Goal: Task Accomplishment & Management: Manage account settings

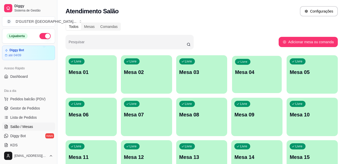
click at [244, 87] on div "Livre Mesa 04" at bounding box center [257, 71] width 50 height 31
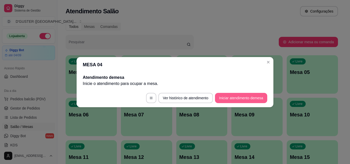
click at [243, 98] on button "Iniciar atendimento de mesa" at bounding box center [241, 98] width 52 height 10
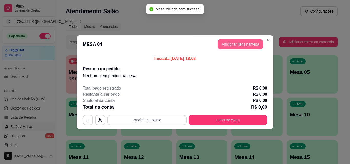
click at [237, 43] on button "Adicionar itens na mesa" at bounding box center [240, 44] width 46 height 10
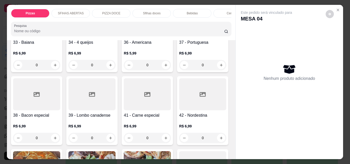
scroll to position [487, 0]
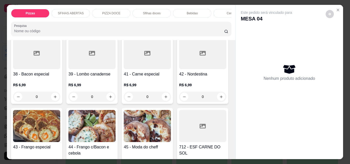
click at [109, 26] on icon "increase-product-quantity" at bounding box center [111, 24] width 4 height 4
type input "2"
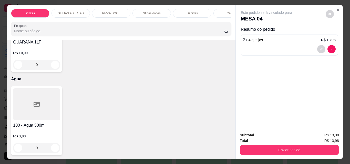
scroll to position [2023, 0]
type input "1"
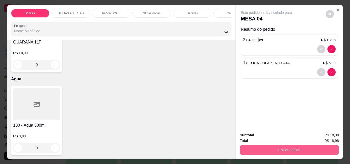
click at [293, 146] on button "Enviar pedido" at bounding box center [289, 150] width 99 height 10
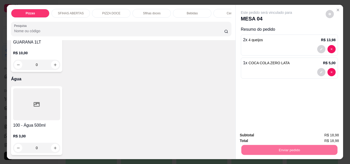
click at [285, 136] on button "Não registrar e enviar pedido" at bounding box center [272, 136] width 53 height 10
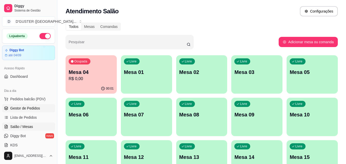
click at [17, 104] on link "Gestor de Pedidos" at bounding box center [28, 108] width 53 height 8
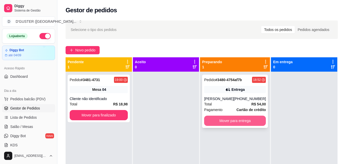
click at [245, 118] on button "Mover para entrega" at bounding box center [235, 121] width 62 height 10
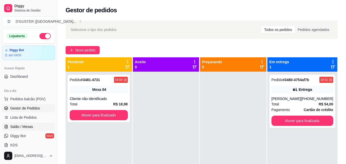
click at [27, 128] on span "Salão / Mesas" at bounding box center [21, 126] width 23 height 5
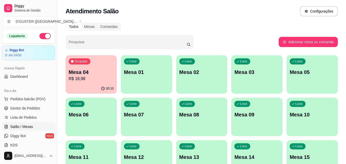
click at [99, 77] on p "R$ 18,98" at bounding box center [91, 79] width 45 height 6
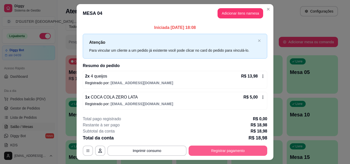
click at [226, 150] on button "Registrar pagamento" at bounding box center [227, 151] width 79 height 10
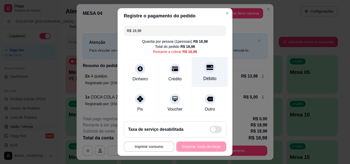
click at [201, 74] on div "Débito" at bounding box center [210, 72] width 36 height 30
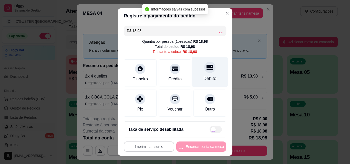
type input "R$ 0,00"
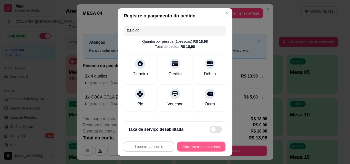
click at [189, 150] on button "Encerrar conta da mesa" at bounding box center [201, 147] width 48 height 10
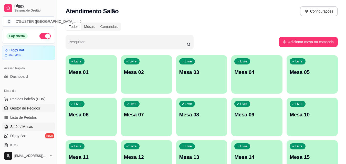
click at [41, 107] on link "Gestor de Pedidos" at bounding box center [28, 108] width 53 height 8
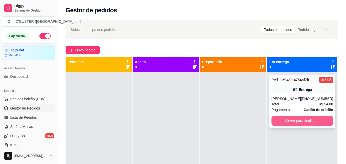
click at [315, 118] on button "Mover para finalizado" at bounding box center [302, 121] width 62 height 10
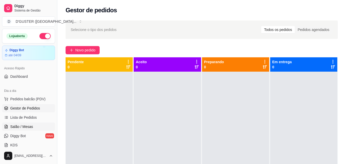
click at [22, 127] on span "Salão / Mesas" at bounding box center [21, 126] width 23 height 5
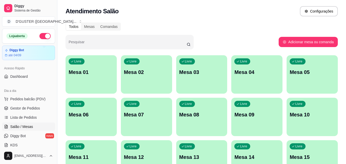
click at [319, 79] on div "Livre Mesa 05" at bounding box center [312, 71] width 51 height 32
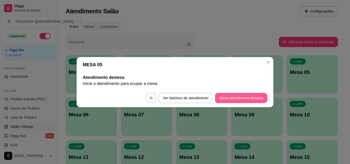
click at [240, 95] on button "Iniciar atendimento de mesa" at bounding box center [241, 98] width 52 height 10
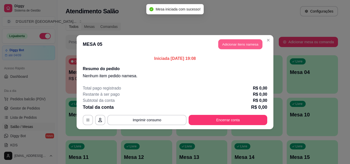
click at [234, 46] on button "Adicionar itens na mesa" at bounding box center [240, 44] width 44 height 10
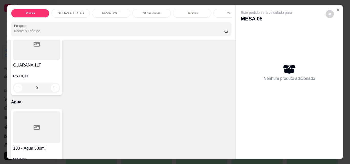
scroll to position [1613, 0]
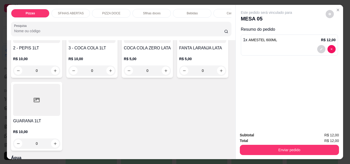
type input "1"
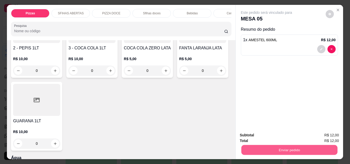
click at [320, 148] on button "Enviar pedido" at bounding box center [289, 150] width 96 height 10
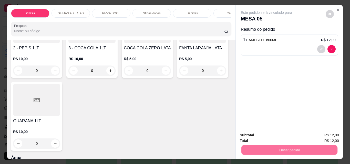
click at [259, 135] on button "Não registrar e enviar pedido" at bounding box center [272, 135] width 52 height 9
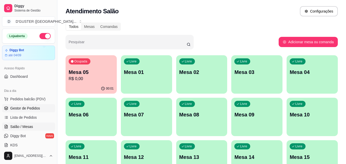
click at [23, 110] on span "Gestor de Pedidos" at bounding box center [25, 108] width 30 height 5
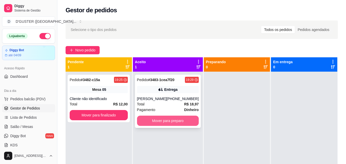
click at [173, 119] on button "Mover para preparo" at bounding box center [168, 121] width 62 height 10
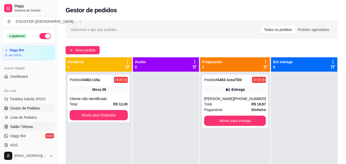
click at [29, 128] on span "Salão / Mesas" at bounding box center [21, 126] width 23 height 5
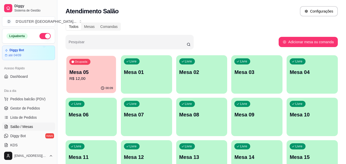
click at [96, 81] on p "R$ 12,00" at bounding box center [91, 79] width 44 height 6
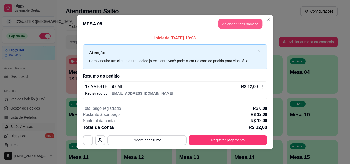
click at [244, 22] on button "Adicionar itens na mesa" at bounding box center [240, 24] width 44 height 10
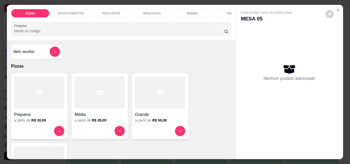
click at [107, 105] on div at bounding box center [100, 93] width 50 height 32
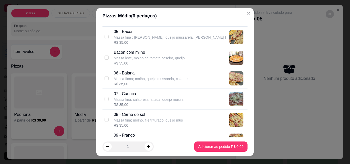
scroll to position [128, 0]
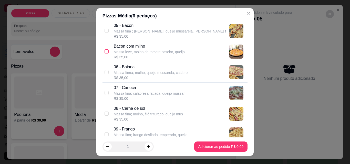
click at [104, 52] on input "checkbox" at bounding box center [106, 51] width 4 height 4
checkbox input "true"
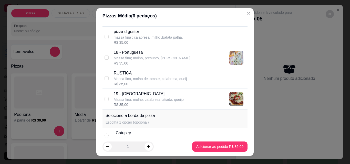
scroll to position [461, 0]
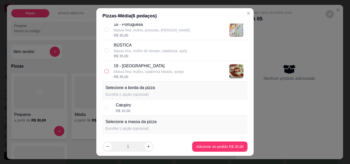
click at [104, 72] on input "checkbox" at bounding box center [106, 71] width 4 height 4
checkbox input "true"
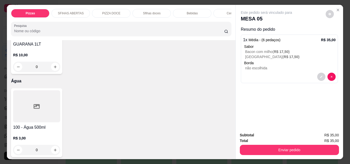
scroll to position [1639, 0]
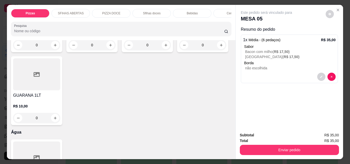
type input "1"
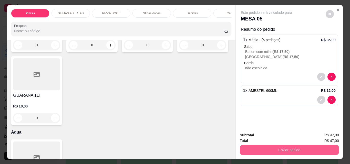
click at [289, 147] on button "Enviar pedido" at bounding box center [289, 150] width 99 height 10
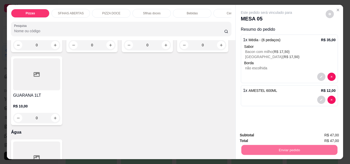
click at [271, 131] on button "Não registrar e enviar pedido" at bounding box center [272, 135] width 52 height 9
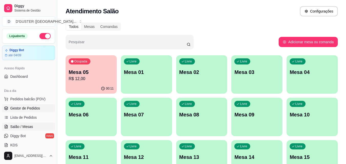
click at [25, 107] on span "Gestor de Pedidos" at bounding box center [25, 108] width 30 height 5
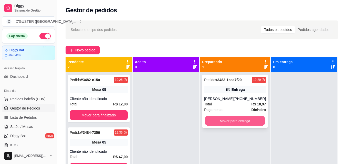
click at [242, 122] on button "Mover para entrega" at bounding box center [235, 121] width 60 height 10
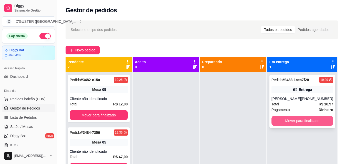
click at [300, 119] on button "Mover para finalizado" at bounding box center [302, 121] width 62 height 10
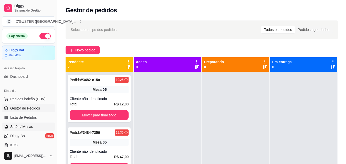
click at [18, 129] on span "Salão / Mesas" at bounding box center [21, 126] width 23 height 5
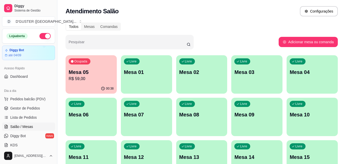
click at [88, 75] on p "Mesa 05" at bounding box center [91, 72] width 45 height 7
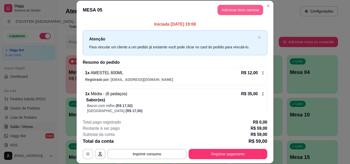
click at [232, 8] on button "Adicionar itens na mesa" at bounding box center [240, 10] width 46 height 10
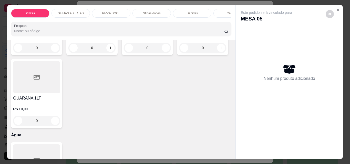
scroll to position [1639, 0]
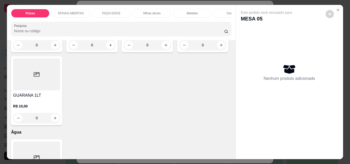
type input "1"
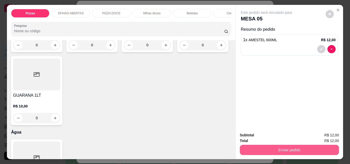
click at [302, 150] on button "Enviar pedido" at bounding box center [289, 150] width 99 height 10
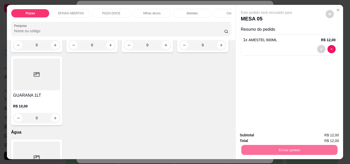
click at [281, 134] on button "Não registrar e enviar pedido" at bounding box center [272, 135] width 52 height 9
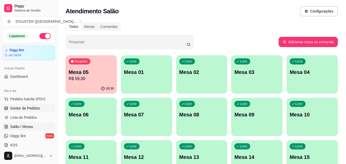
click at [23, 107] on span "Gestor de Pedidos" at bounding box center [25, 108] width 30 height 5
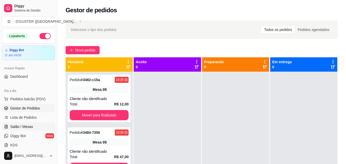
click at [24, 125] on span "Salão / Mesas" at bounding box center [21, 126] width 23 height 5
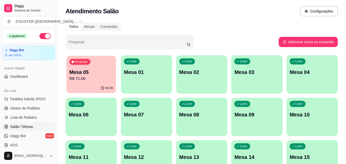
click at [87, 81] on p "R$ 71,00" at bounding box center [91, 79] width 44 height 6
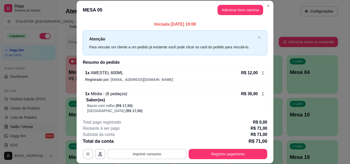
click at [165, 154] on button "Imprimir consumo" at bounding box center [146, 154] width 79 height 10
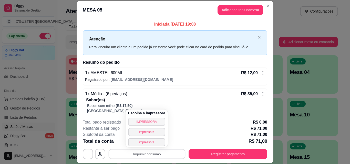
click at [151, 121] on button "IMPRESSORA" at bounding box center [146, 122] width 37 height 8
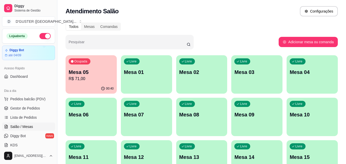
click at [98, 85] on div "00:40" at bounding box center [91, 89] width 51 height 10
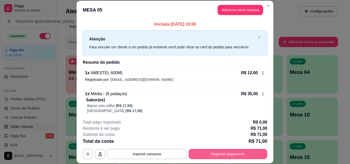
click at [246, 154] on button "Registrar pagamento" at bounding box center [227, 154] width 79 height 10
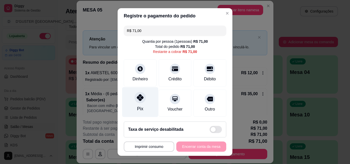
click at [134, 100] on div at bounding box center [139, 97] width 11 height 11
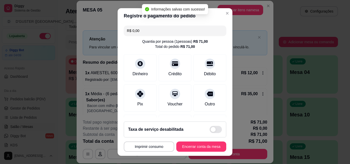
type input "R$ 0,00"
click at [202, 143] on button "Encerrar conta da mesa" at bounding box center [201, 147] width 50 height 10
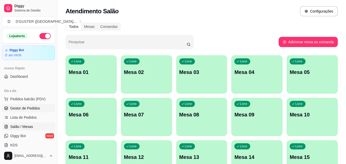
click at [36, 110] on span "Gestor de Pedidos" at bounding box center [25, 108] width 30 height 5
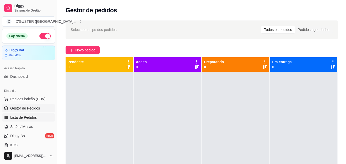
click at [17, 121] on link "Lista de Pedidos" at bounding box center [28, 117] width 53 height 8
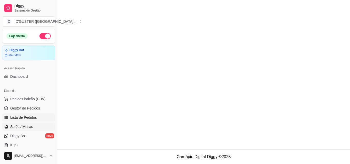
click at [18, 127] on span "Salão / Mesas" at bounding box center [21, 126] width 23 height 5
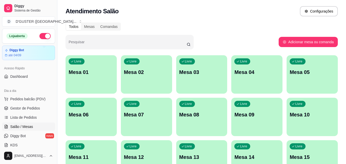
click at [227, 90] on div "button" at bounding box center [201, 91] width 51 height 6
click at [267, 80] on div "Livre Mesa 04" at bounding box center [256, 71] width 51 height 32
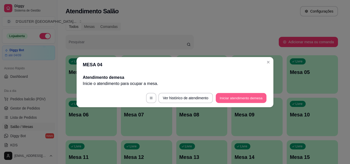
click at [243, 100] on button "Iniciar atendimento de mesa" at bounding box center [241, 98] width 51 height 10
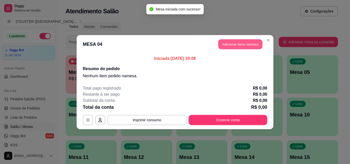
click at [241, 46] on button "Adicionar itens na mesa" at bounding box center [240, 44] width 44 height 10
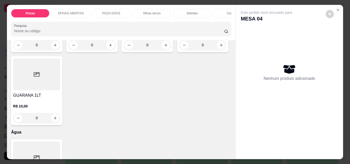
scroll to position [1562, 0]
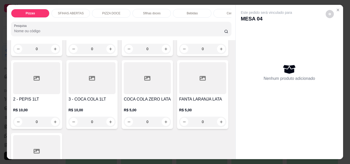
type input "1"
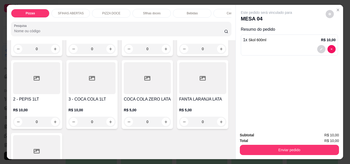
scroll to position [1562, 0]
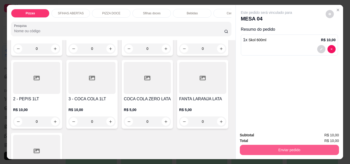
click at [305, 150] on button "Enviar pedido" at bounding box center [289, 150] width 99 height 10
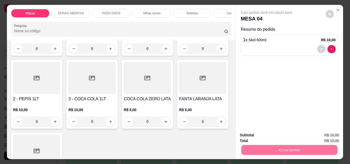
click at [276, 137] on button "Não registrar e enviar pedido" at bounding box center [272, 136] width 53 height 10
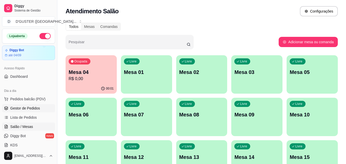
click at [40, 108] on link "Gestor de Pedidos" at bounding box center [28, 108] width 53 height 8
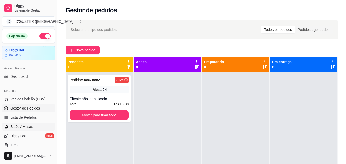
click at [32, 127] on link "Salão / Mesas" at bounding box center [28, 127] width 53 height 8
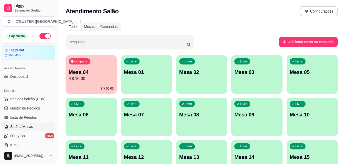
click at [305, 76] on p "Mesa 05" at bounding box center [312, 72] width 45 height 7
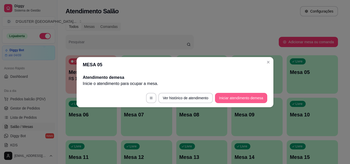
click at [245, 99] on button "Iniciar atendimento de mesa" at bounding box center [241, 98] width 52 height 10
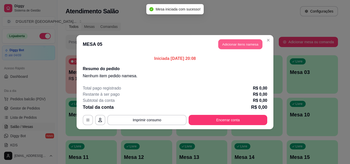
click at [239, 41] on button "Adicionar itens na mesa" at bounding box center [240, 44] width 44 height 10
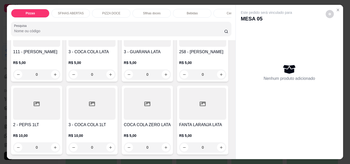
scroll to position [1562, 0]
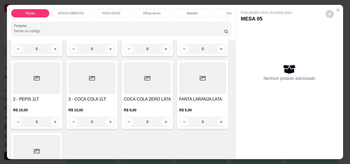
type input "1"
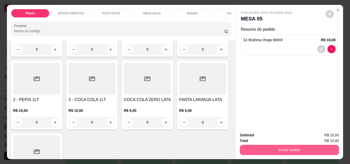
click at [293, 149] on button "Enviar pedido" at bounding box center [289, 150] width 99 height 10
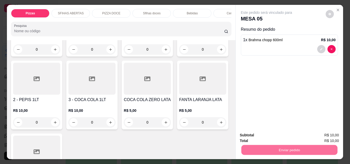
click at [277, 136] on button "Não registrar e enviar pedido" at bounding box center [272, 135] width 52 height 9
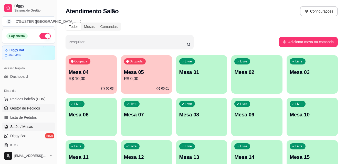
click at [25, 108] on span "Gestor de Pedidos" at bounding box center [25, 108] width 30 height 5
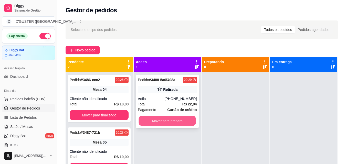
click at [177, 121] on button "Mover para preparo" at bounding box center [167, 121] width 57 height 10
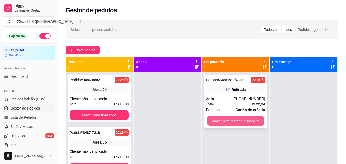
click at [246, 117] on button "Mover para retirada disponível" at bounding box center [235, 121] width 57 height 10
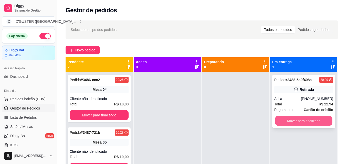
click at [292, 124] on button "Mover para finalizado" at bounding box center [303, 121] width 57 height 10
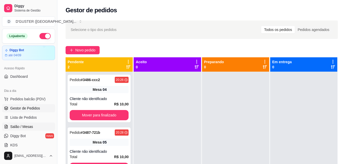
click at [34, 128] on link "Salão / Mesas" at bounding box center [28, 127] width 53 height 8
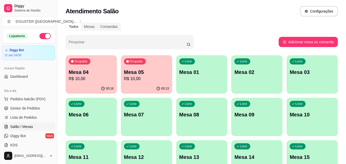
click at [95, 70] on p "Mesa 04" at bounding box center [91, 72] width 45 height 7
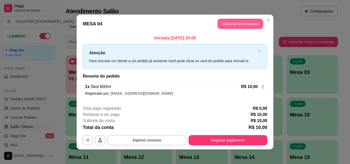
click at [227, 24] on button "Adicionar itens na mesa" at bounding box center [240, 24] width 46 height 10
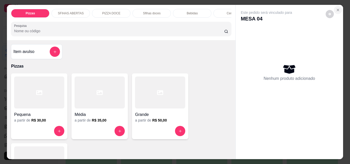
click at [337, 9] on icon "Close" at bounding box center [338, 10] width 2 height 2
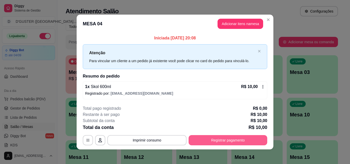
click at [206, 138] on button "Registrar pagamento" at bounding box center [227, 140] width 79 height 10
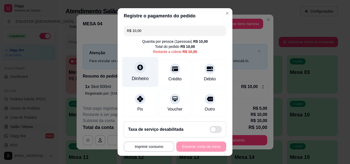
click at [142, 68] on div at bounding box center [139, 67] width 11 height 11
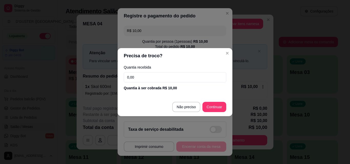
click at [188, 76] on input "0,00" at bounding box center [175, 77] width 102 height 10
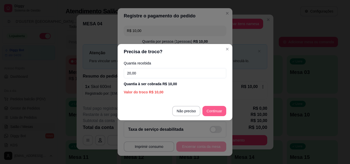
type input "20,00"
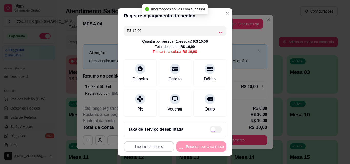
type input "R$ 0,00"
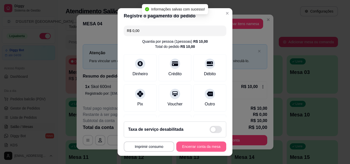
click at [201, 148] on button "Encerrar conta da mesa" at bounding box center [201, 147] width 50 height 10
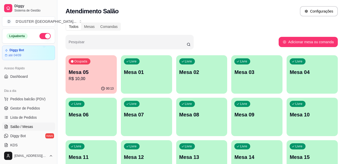
click at [26, 113] on ul "Pedidos balcão (PDV) Gestor de Pedidos Lista de Pedidos Salão / Mesas Diggy Bot…" at bounding box center [28, 122] width 53 height 54
click at [38, 110] on span "Gestor de Pedidos" at bounding box center [25, 108] width 30 height 5
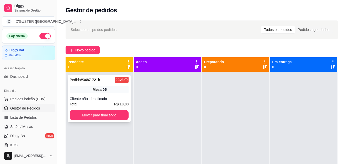
click at [98, 95] on div "Pedido # 3487-721b 20:28 Mesa 05 Cliente não identificado Total R$ 10,00 Mover …" at bounding box center [99, 99] width 63 height 48
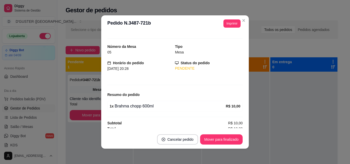
scroll to position [10, 0]
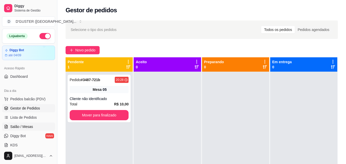
click at [13, 129] on span "Salão / Mesas" at bounding box center [21, 126] width 23 height 5
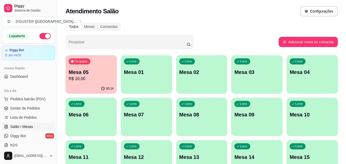
click at [93, 75] on p "Mesa 05" at bounding box center [91, 72] width 45 height 7
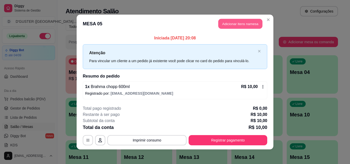
click at [231, 24] on button "Adicionar itens na mesa" at bounding box center [240, 24] width 44 height 10
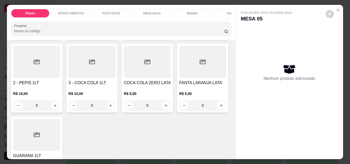
scroll to position [1562, 0]
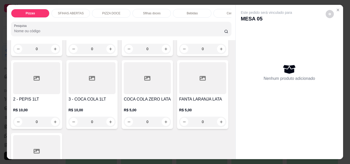
type input "1"
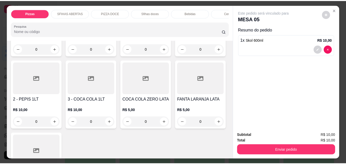
scroll to position [1562, 0]
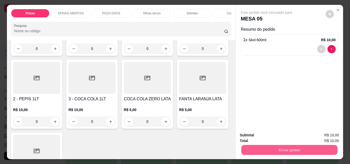
click at [279, 146] on button "Enviar pedido" at bounding box center [289, 150] width 96 height 10
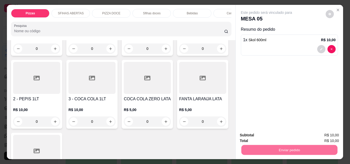
click at [271, 131] on button "Não registrar e enviar pedido" at bounding box center [272, 136] width 53 height 10
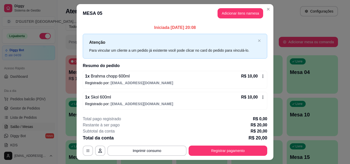
click at [262, 79] on div "R$ 10,00" at bounding box center [253, 76] width 24 height 6
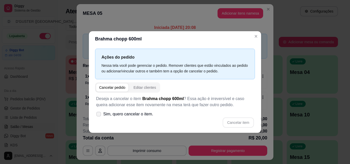
click at [100, 113] on icon at bounding box center [99, 114] width 4 height 3
click at [99, 115] on input "Sim, quero cancelar o item." at bounding box center [97, 116] width 3 height 3
checkbox input "true"
click at [243, 121] on button "Cancelar item" at bounding box center [238, 123] width 30 height 10
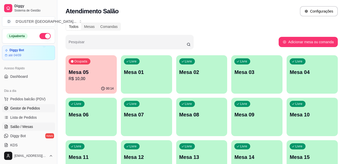
click at [27, 107] on span "Gestor de Pedidos" at bounding box center [25, 108] width 30 height 5
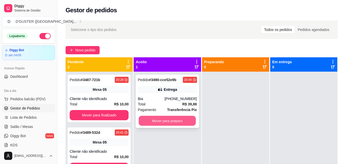
click at [174, 120] on button "Mover para preparo" at bounding box center [167, 121] width 57 height 10
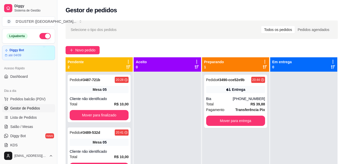
scroll to position [14, 0]
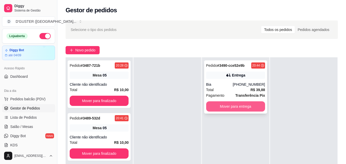
click at [233, 103] on button "Mover para entrega" at bounding box center [235, 106] width 59 height 10
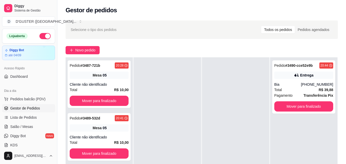
scroll to position [78, 0]
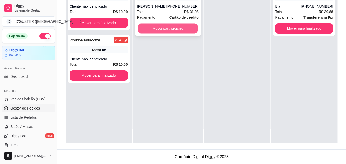
click at [175, 28] on button "Mover para preparo" at bounding box center [168, 29] width 60 height 10
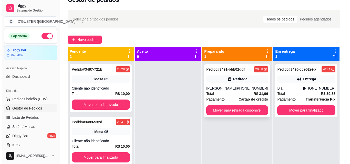
scroll to position [1, 0]
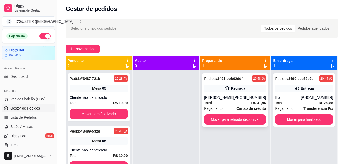
click at [239, 92] on div "Retirada" at bounding box center [235, 88] width 62 height 7
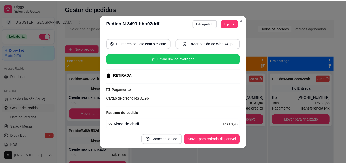
scroll to position [51, 0]
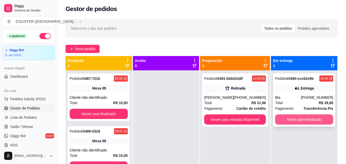
click at [309, 118] on button "Mover para finalizado" at bounding box center [304, 119] width 58 height 10
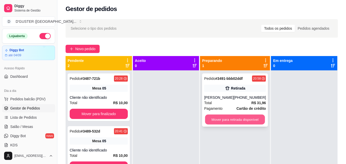
click at [239, 117] on button "Mover para retirada disponível" at bounding box center [235, 120] width 60 height 10
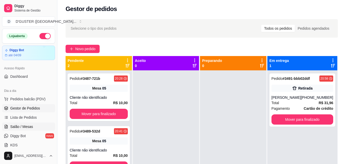
click at [31, 125] on span "Salão / Mesas" at bounding box center [21, 126] width 23 height 5
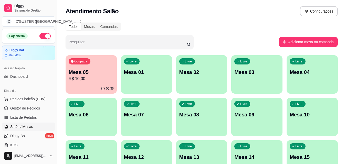
click at [95, 79] on p "R$ 10,00" at bounding box center [91, 79] width 45 height 6
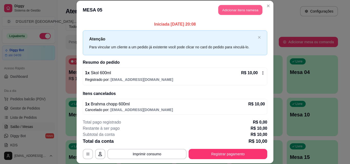
click at [230, 9] on button "Adicionar itens na mesa" at bounding box center [240, 10] width 44 height 10
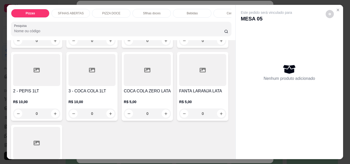
scroll to position [1562, 0]
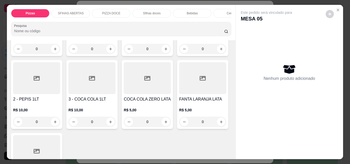
type input "1"
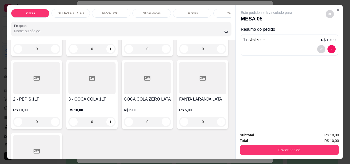
scroll to position [1562, 0]
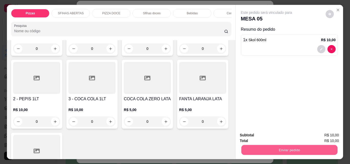
click at [297, 149] on button "Enviar pedido" at bounding box center [289, 150] width 96 height 10
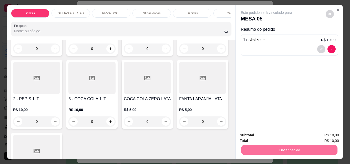
click at [273, 136] on button "Não registrar e enviar pedido" at bounding box center [272, 136] width 53 height 10
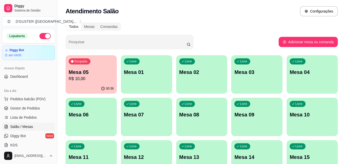
click at [307, 78] on div "Livre Mesa 04" at bounding box center [312, 71] width 51 height 32
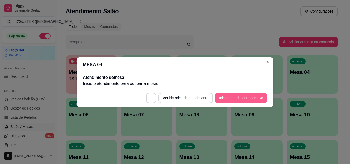
click at [241, 94] on button "Iniciar atendimento de mesa" at bounding box center [241, 98] width 52 height 10
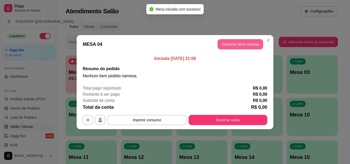
click at [241, 43] on button "Adicionar itens na mesa" at bounding box center [240, 44] width 46 height 10
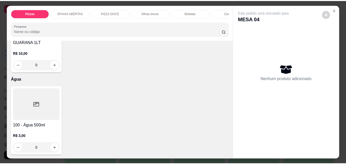
scroll to position [1946, 0]
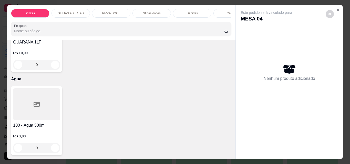
type input "1"
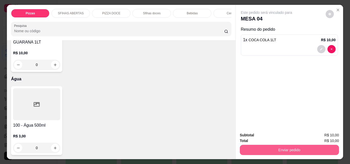
click at [300, 146] on button "Enviar pedido" at bounding box center [289, 150] width 99 height 10
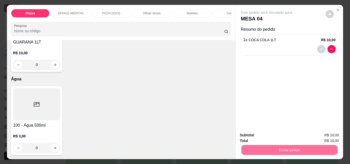
click at [281, 134] on button "Não registrar e enviar pedido" at bounding box center [272, 135] width 52 height 9
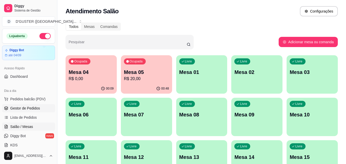
click at [22, 110] on span "Gestor de Pedidos" at bounding box center [25, 108] width 30 height 5
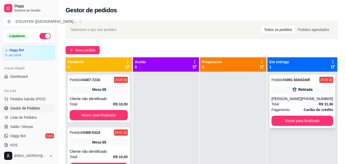
click at [312, 81] on div "Pedido # 3491-bbb02ddf 20:58" at bounding box center [302, 80] width 62 height 6
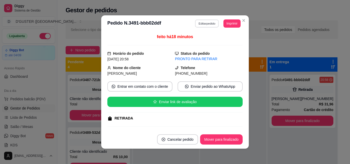
click at [206, 24] on button "Editar pedido" at bounding box center [207, 23] width 24 height 8
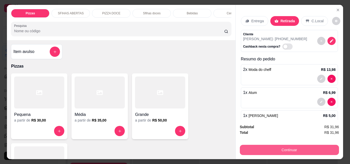
click at [303, 150] on button "Continuar" at bounding box center [289, 150] width 99 height 10
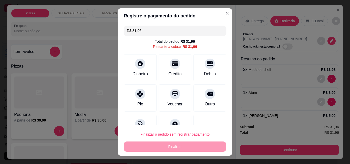
click at [154, 28] on input "R$ 31,96" at bounding box center [175, 31] width 96 height 10
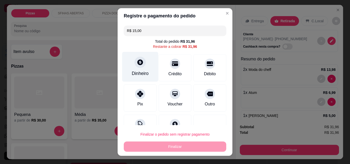
click at [131, 61] on div "Dinheiro" at bounding box center [140, 67] width 36 height 30
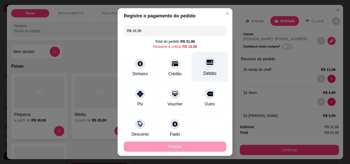
click at [203, 72] on div "Débito" at bounding box center [209, 73] width 13 height 7
type input "R$ 0,00"
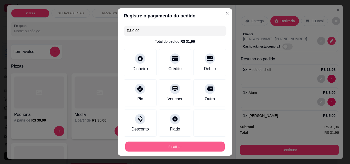
click at [172, 145] on button "Finalizar" at bounding box center [174, 147] width 99 height 10
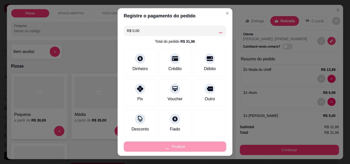
type input "0"
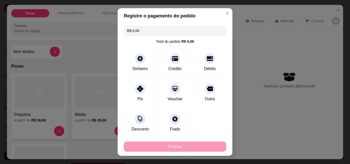
type input "-R$ 31,96"
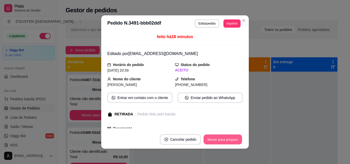
click at [223, 137] on button "Mover para preparo" at bounding box center [222, 140] width 38 height 10
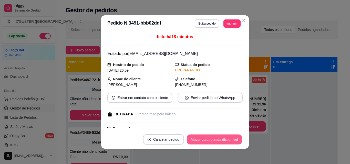
click at [228, 137] on button "Mover para retirada disponível" at bounding box center [214, 140] width 55 height 10
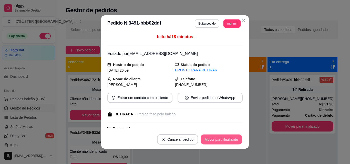
click at [234, 138] on button "Mover para finalizado" at bounding box center [221, 140] width 41 height 10
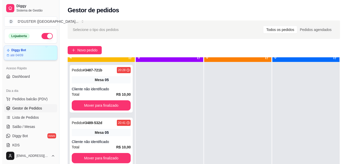
scroll to position [14, 0]
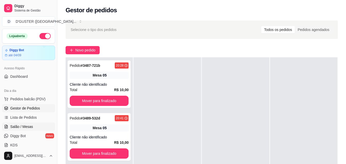
click at [24, 125] on span "Salão / Mesas" at bounding box center [21, 126] width 23 height 5
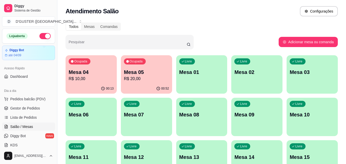
click at [97, 80] on p "R$ 10,00" at bounding box center [91, 79] width 45 height 6
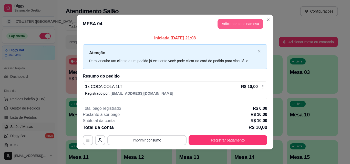
click at [249, 23] on button "Adicionar itens na mesa" at bounding box center [240, 24] width 46 height 10
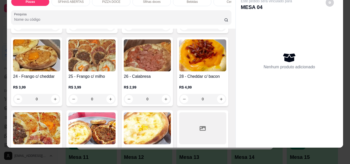
scroll to position [256, 0]
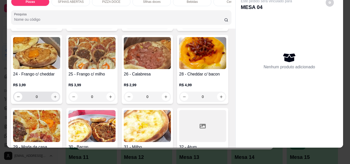
click at [59, 93] on button "increase-product-quantity" at bounding box center [55, 97] width 8 height 8
type input "1"
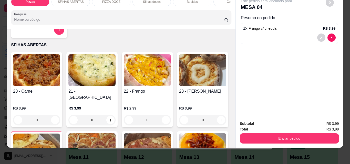
scroll to position [179, 0]
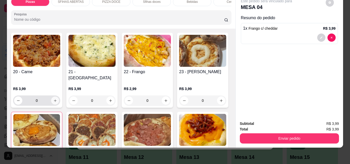
click at [54, 99] on icon "increase-product-quantity" at bounding box center [55, 100] width 3 height 3
type input "1"
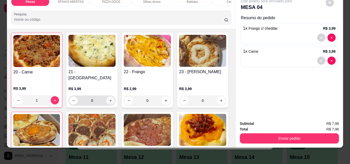
click at [109, 99] on icon "increase-product-quantity" at bounding box center [111, 101] width 4 height 4
type input "1"
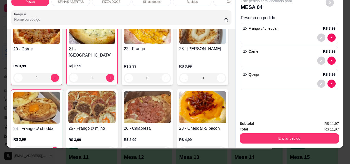
scroll to position [230, 0]
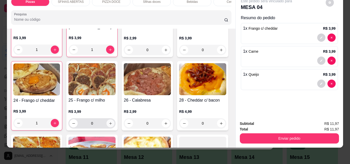
click at [114, 118] on div "0" at bounding box center [91, 123] width 45 height 10
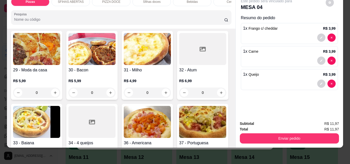
scroll to position [333, 0]
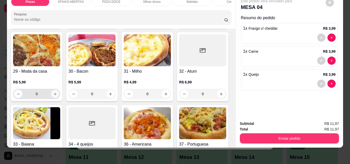
click at [57, 92] on icon "increase-product-quantity" at bounding box center [55, 94] width 4 height 4
type input "1"
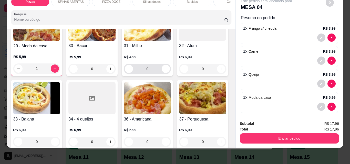
scroll to position [384, 0]
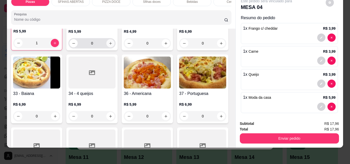
click at [109, 45] on icon "increase-product-quantity" at bounding box center [111, 43] width 4 height 4
type input "1"
click at [219, 45] on icon "increase-product-quantity" at bounding box center [221, 43] width 4 height 4
type input "1"
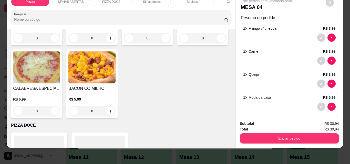
scroll to position [615, 0]
type input "1"
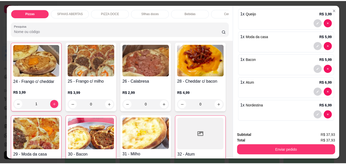
scroll to position [282, 0]
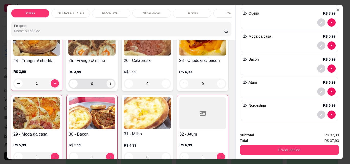
click at [114, 80] on button "increase-product-quantity" at bounding box center [111, 84] width 8 height 8
type input "1"
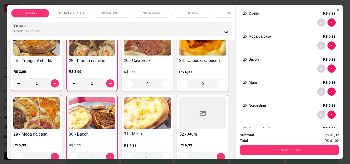
click at [291, 156] on div "Subtotal R$ 41,92 Total R$ 41,92 Enviar pedido" at bounding box center [289, 143] width 107 height 31
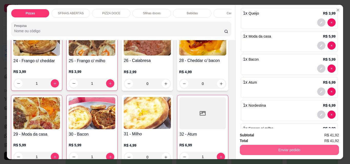
click at [290, 146] on button "Enviar pedido" at bounding box center [289, 150] width 99 height 10
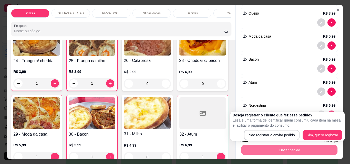
drag, startPoint x: 272, startPoint y: 128, endPoint x: 282, endPoint y: 135, distance: 12.6
click at [272, 128] on p "Essa é uma forma de identificar quem consumiu cada item na mesa e facilitar o p…" at bounding box center [288, 123] width 110 height 10
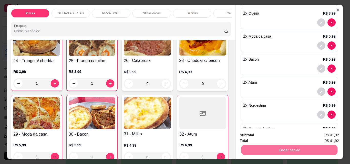
click at [281, 135] on button "Não registrar e enviar pedido" at bounding box center [272, 135] width 52 height 9
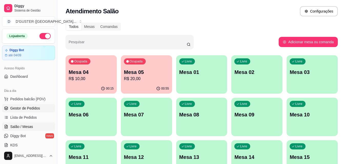
click at [20, 109] on span "Gestor de Pedidos" at bounding box center [25, 108] width 30 height 5
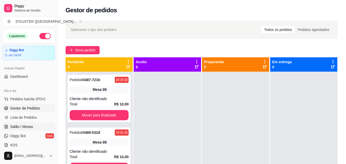
click at [26, 127] on span "Salão / Mesas" at bounding box center [21, 126] width 23 height 5
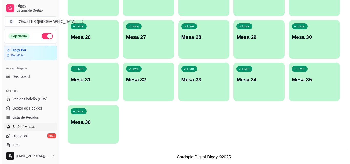
scroll to position [248, 0]
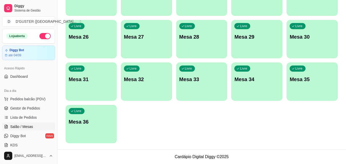
click at [94, 127] on div "Livre Mesa 36" at bounding box center [91, 121] width 51 height 32
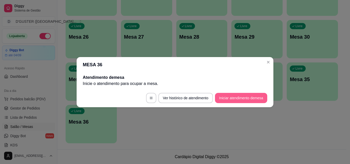
click at [244, 98] on button "Iniciar atendimento de mesa" at bounding box center [241, 98] width 52 height 10
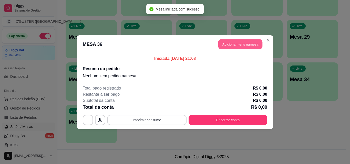
click at [241, 43] on button "Adicionar itens na mesa" at bounding box center [240, 44] width 44 height 10
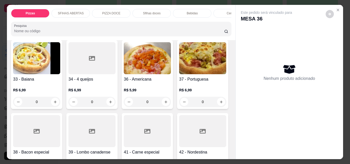
scroll to position [410, 0]
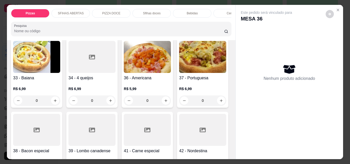
click at [220, 29] on icon "increase-product-quantity" at bounding box center [221, 27] width 3 height 3
type input "1"
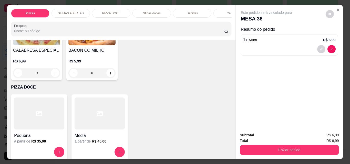
scroll to position [666, 0]
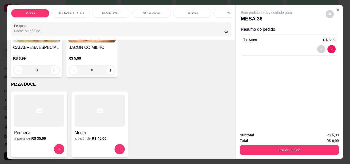
type input "1"
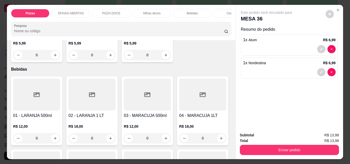
scroll to position [948, 0]
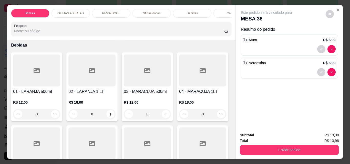
type input "1"
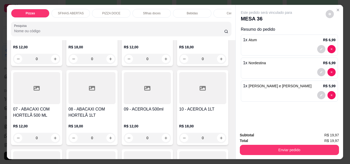
scroll to position [1025, 0]
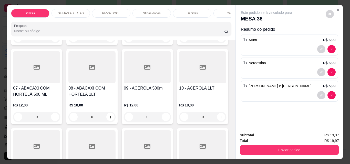
type input "1"
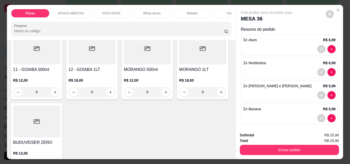
scroll to position [1127, 0]
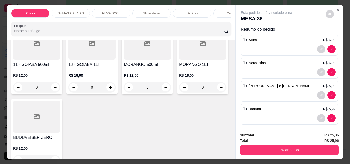
type input "1"
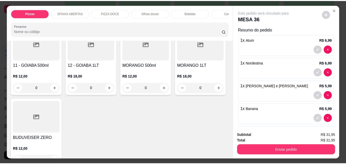
scroll to position [1128, 0]
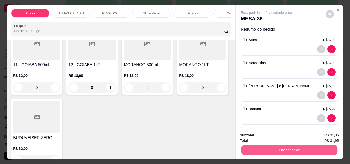
click at [307, 153] on button "Enviar pedido" at bounding box center [289, 150] width 96 height 10
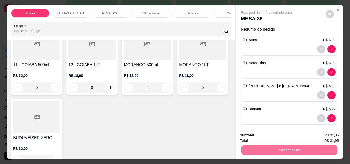
click at [287, 135] on button "Não registrar e enviar pedido" at bounding box center [272, 135] width 52 height 9
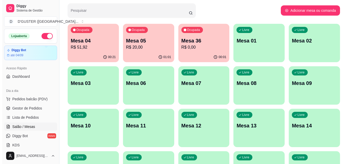
scroll to position [0, 0]
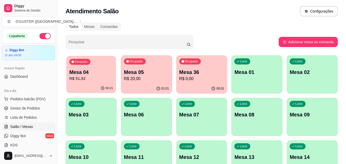
click at [91, 79] on p "R$ 51,92" at bounding box center [91, 79] width 44 height 6
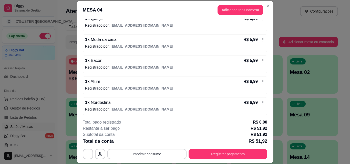
scroll to position [140, 0]
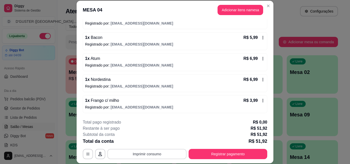
click at [144, 150] on button "Imprimir consumo" at bounding box center [146, 154] width 79 height 10
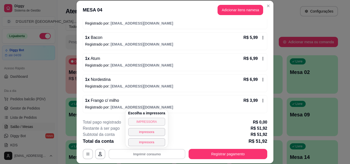
click at [140, 118] on button "IMPRESSORA" at bounding box center [146, 122] width 37 height 8
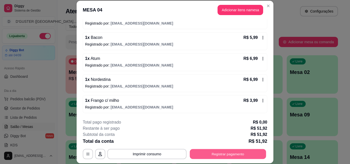
click at [245, 154] on button "Registrar pagamento" at bounding box center [228, 154] width 76 height 10
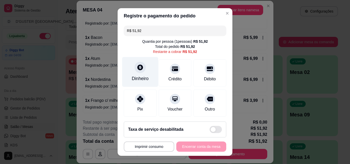
click at [143, 70] on div "Dinheiro" at bounding box center [140, 72] width 36 height 30
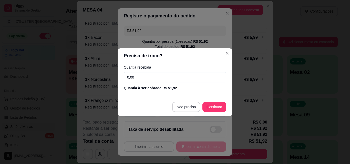
click at [157, 83] on div "Quantia recebida 0,00 Quantia à ser cobrada R$ 51,92" at bounding box center [175, 78] width 115 height 29
click at [156, 78] on input "0,00" at bounding box center [175, 77] width 102 height 10
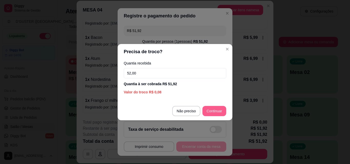
type input "52,00"
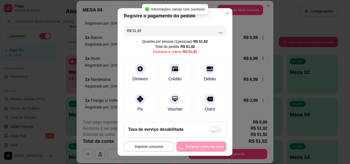
type input "R$ 0,00"
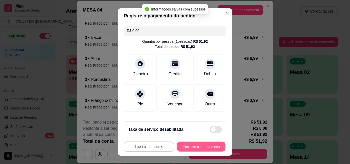
click at [203, 152] on button "Encerrar conta da mesa" at bounding box center [201, 147] width 48 height 10
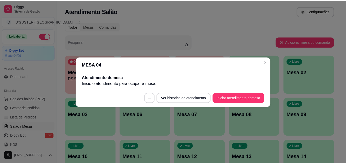
scroll to position [0, 0]
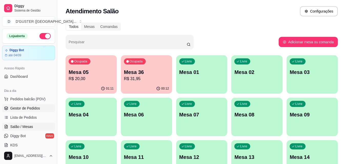
click at [39, 108] on span "Gestor de Pedidos" at bounding box center [25, 108] width 30 height 5
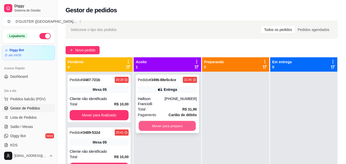
click at [175, 121] on button "Mover para preparo" at bounding box center [167, 126] width 57 height 10
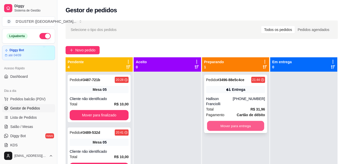
click at [231, 121] on button "Mover para entrega" at bounding box center [235, 126] width 57 height 10
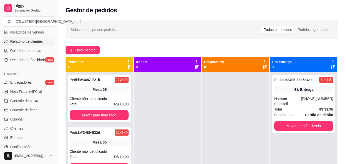
scroll to position [179, 0]
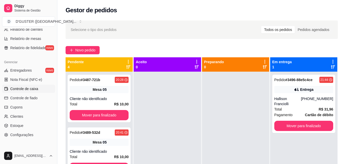
click at [36, 89] on span "Controle de caixa" at bounding box center [24, 88] width 28 height 5
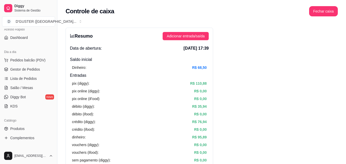
scroll to position [51, 0]
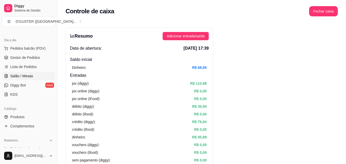
click at [16, 77] on span "Salão / Mesas" at bounding box center [21, 75] width 23 height 5
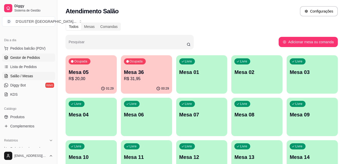
click at [32, 57] on span "Gestor de Pedidos" at bounding box center [25, 57] width 30 height 5
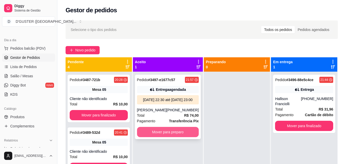
click at [176, 137] on button "Mover para preparo" at bounding box center [168, 132] width 62 height 10
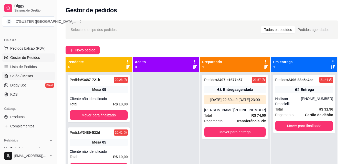
click at [31, 75] on span "Salão / Mesas" at bounding box center [21, 75] width 23 height 5
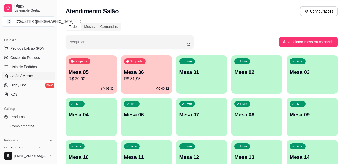
click at [101, 81] on p "R$ 20,00" at bounding box center [91, 79] width 45 height 6
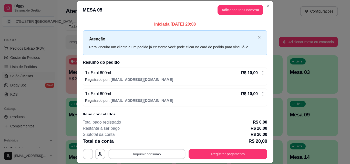
click at [154, 153] on button "Imprimir consumo" at bounding box center [147, 154] width 77 height 10
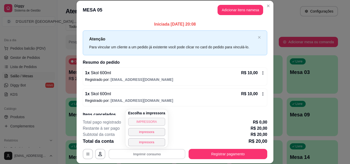
click at [144, 122] on button "IMPRESSORA" at bounding box center [146, 122] width 37 height 8
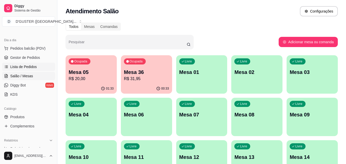
click at [28, 67] on span "Lista de Pedidos" at bounding box center [23, 66] width 27 height 5
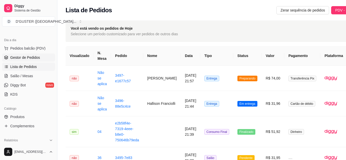
click at [34, 58] on span "Gestor de Pedidos" at bounding box center [25, 57] width 30 height 5
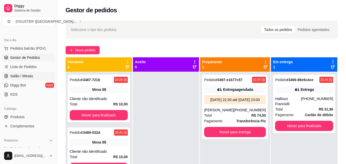
click at [25, 78] on span "Salão / Mesas" at bounding box center [21, 75] width 23 height 5
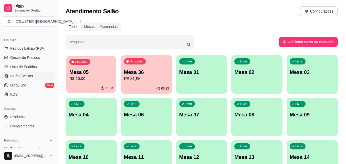
click at [83, 77] on p "R$ 20,00" at bounding box center [91, 79] width 44 height 6
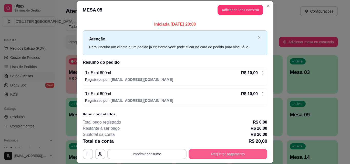
click at [219, 154] on button "Registrar pagamento" at bounding box center [227, 154] width 79 height 10
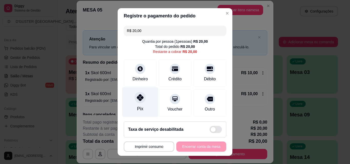
click at [139, 106] on div "Pix" at bounding box center [140, 108] width 6 height 7
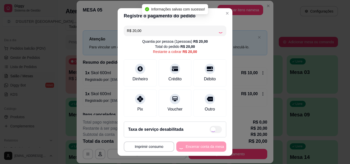
type input "R$ 0,00"
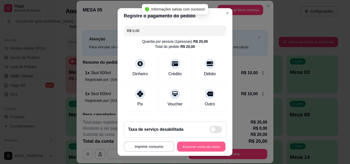
click at [187, 148] on button "Encerrar conta da mesa" at bounding box center [201, 147] width 48 height 10
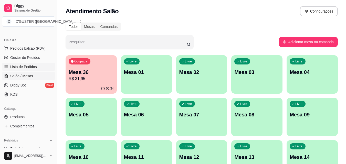
click at [26, 66] on span "Lista de Pedidos" at bounding box center [23, 66] width 27 height 5
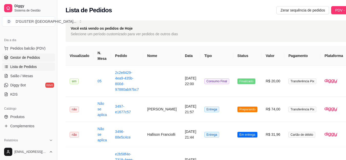
click at [34, 57] on span "Gestor de Pedidos" at bounding box center [25, 57] width 30 height 5
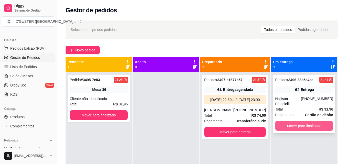
click at [305, 121] on button "Mover para finalizado" at bounding box center [304, 126] width 58 height 10
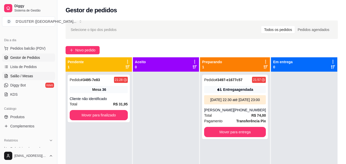
click at [25, 76] on span "Salão / Mesas" at bounding box center [21, 75] width 23 height 5
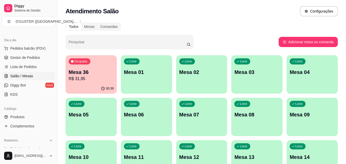
click at [122, 83] on div "Livre Mesa 01" at bounding box center [146, 71] width 51 height 32
click at [80, 69] on p "Mesa 36" at bounding box center [91, 72] width 44 height 7
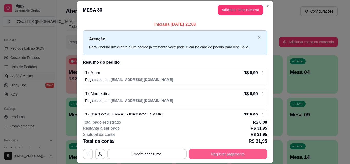
click at [241, 153] on button "Registrar pagamento" at bounding box center [227, 154] width 79 height 10
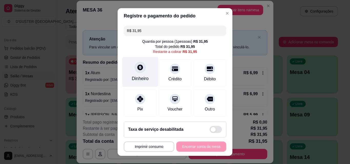
click at [135, 72] on div at bounding box center [139, 67] width 11 height 11
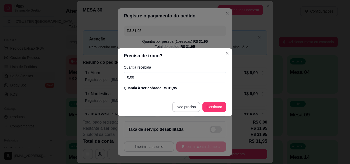
click at [149, 80] on input "0,00" at bounding box center [175, 77] width 102 height 10
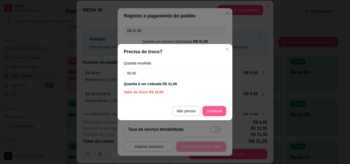
type input "50,00"
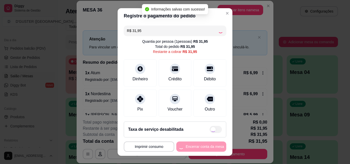
type input "R$ 0,00"
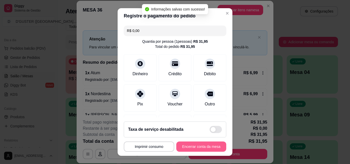
click at [197, 144] on button "Encerrar conta da mesa" at bounding box center [201, 147] width 50 height 10
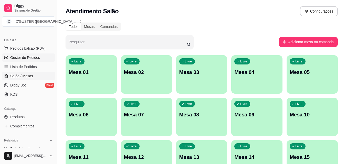
click at [34, 54] on link "Gestor de Pedidos" at bounding box center [28, 58] width 53 height 8
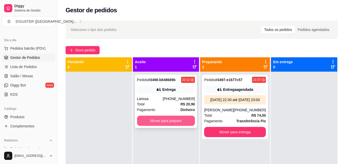
click at [161, 119] on button "Mover para preparo" at bounding box center [166, 121] width 58 height 10
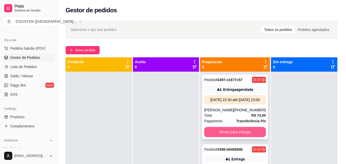
click at [239, 137] on button "Mover para entrega" at bounding box center [235, 132] width 62 height 10
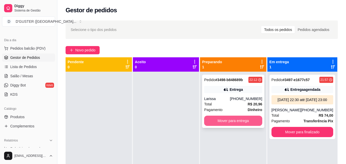
click at [233, 120] on button "Mover para entrega" at bounding box center [233, 121] width 58 height 10
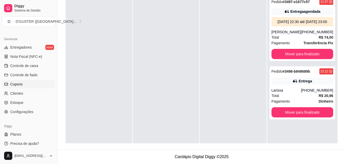
scroll to position [204, 0]
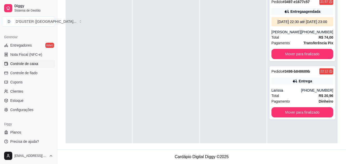
click at [22, 66] on span "Controle de caixa" at bounding box center [24, 63] width 28 height 5
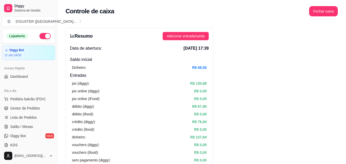
click at [41, 37] on button "button" at bounding box center [44, 36] width 11 height 6
click at [33, 108] on span "Gestor de Pedidos" at bounding box center [25, 108] width 30 height 5
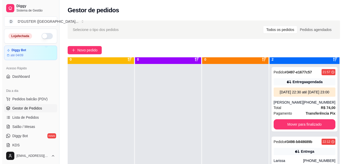
scroll to position [14, 0]
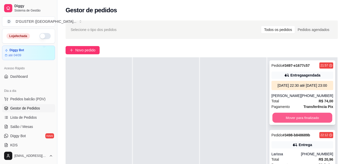
click at [301, 123] on button "Mover para finalizado" at bounding box center [302, 118] width 60 height 10
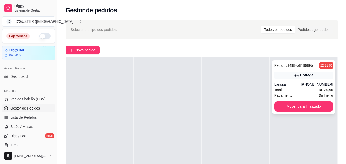
click at [299, 88] on div "Total R$ 20,96" at bounding box center [303, 90] width 59 height 6
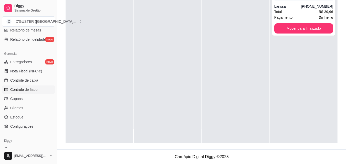
scroll to position [179, 0]
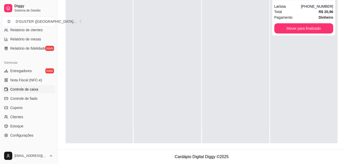
click at [33, 88] on span "Controle de caixa" at bounding box center [24, 89] width 28 height 5
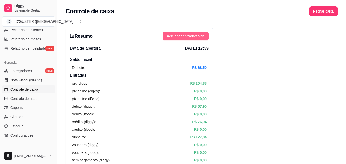
click at [181, 37] on span "Adicionar entrada/saída" at bounding box center [186, 36] width 38 height 6
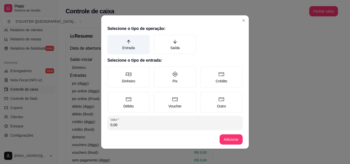
click at [128, 50] on label "Entrada" at bounding box center [128, 44] width 42 height 19
click at [111, 39] on button "Entrada" at bounding box center [109, 37] width 4 height 4
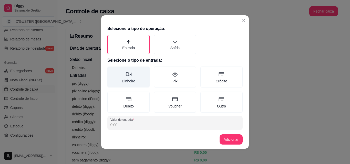
click at [131, 81] on label "Dinheiro" at bounding box center [128, 77] width 42 height 21
click at [111, 70] on button "Dinheiro" at bounding box center [109, 68] width 4 height 4
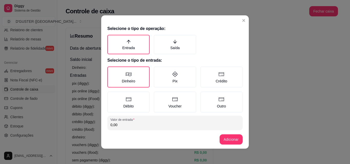
click at [160, 127] on input "0,00" at bounding box center [174, 124] width 129 height 5
type input "19,00"
click at [226, 140] on button "Adicionar" at bounding box center [230, 139] width 23 height 10
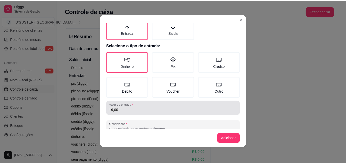
scroll to position [27, 0]
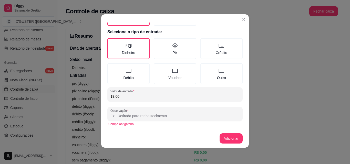
click at [164, 114] on input "Observação" at bounding box center [174, 115] width 129 height 5
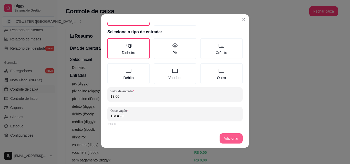
type input "TROCO"
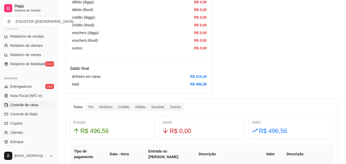
scroll to position [153, 0]
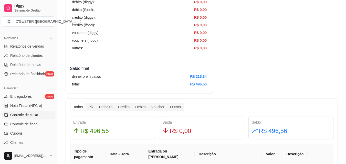
click at [30, 117] on span "Controle de caixa" at bounding box center [24, 114] width 28 height 5
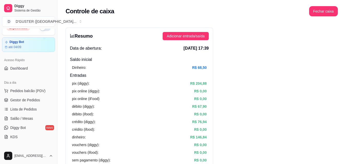
scroll to position [0, 0]
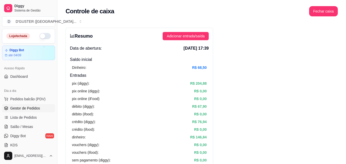
click at [24, 110] on span "Gestor de Pedidos" at bounding box center [25, 108] width 30 height 5
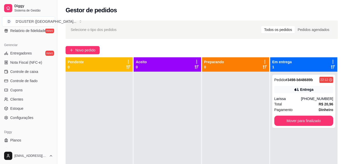
scroll to position [204, 0]
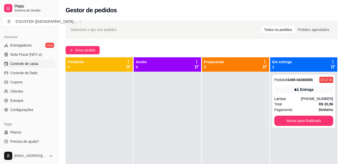
click at [36, 65] on span "Controle de caixa" at bounding box center [24, 63] width 28 height 5
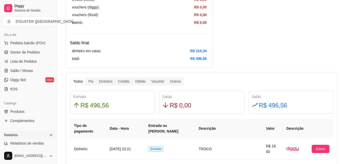
scroll to position [51, 0]
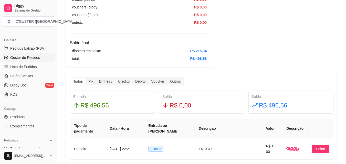
click at [30, 59] on span "Gestor de Pedidos" at bounding box center [25, 57] width 30 height 5
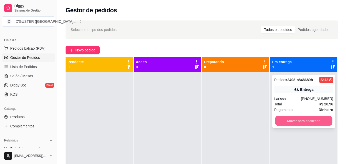
click at [297, 123] on button "Mover para finalizado" at bounding box center [303, 121] width 57 height 10
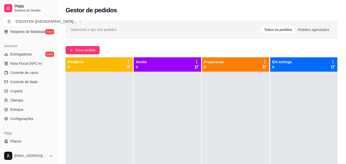
scroll to position [204, 0]
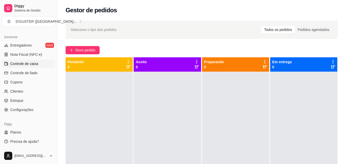
click at [34, 61] on span "Controle de caixa" at bounding box center [24, 63] width 28 height 5
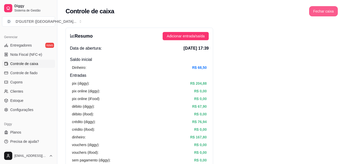
click at [319, 9] on button "Fechar caixa" at bounding box center [323, 11] width 29 height 10
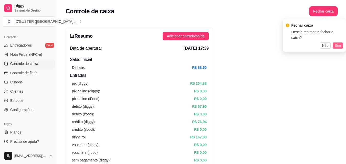
click at [337, 43] on span "Sim" at bounding box center [338, 46] width 6 height 6
